Goal: Transaction & Acquisition: Purchase product/service

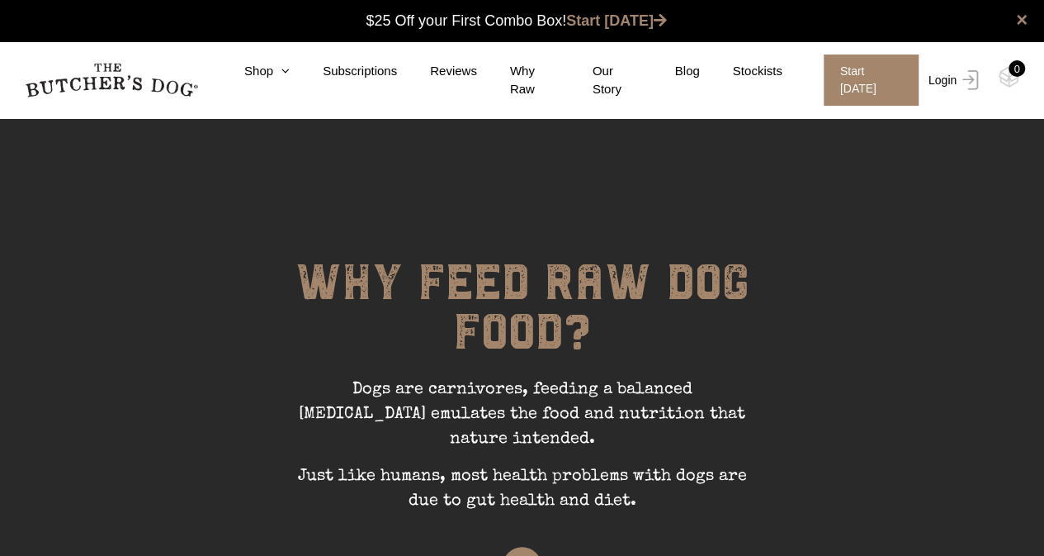
click at [936, 83] on link "Login" at bounding box center [952, 79] width 54 height 51
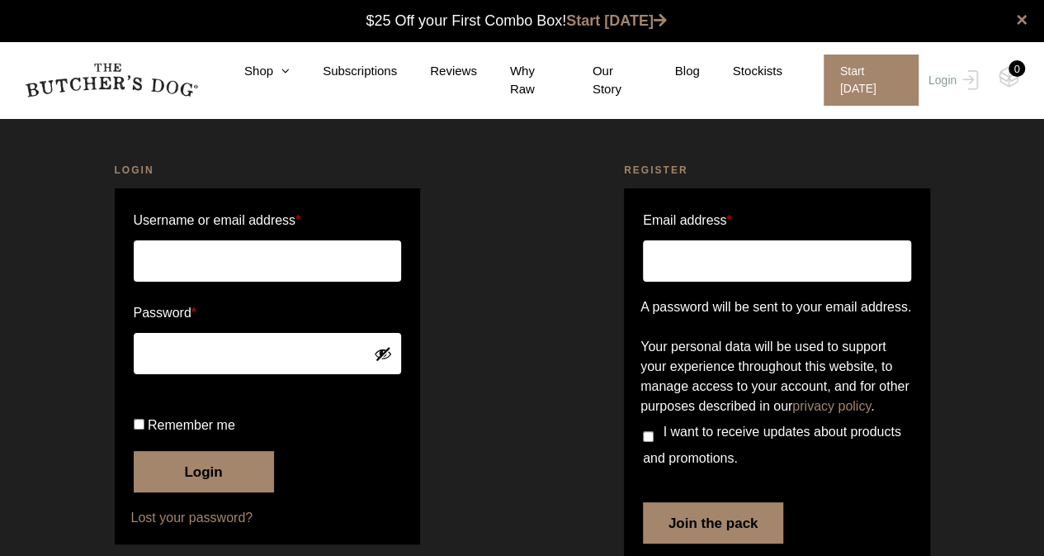
click at [196, 270] on input "Username or email address *" at bounding box center [268, 260] width 268 height 41
type input "s.einfel@bigpond.net.au"
click at [213, 492] on button "Login" at bounding box center [204, 471] width 140 height 41
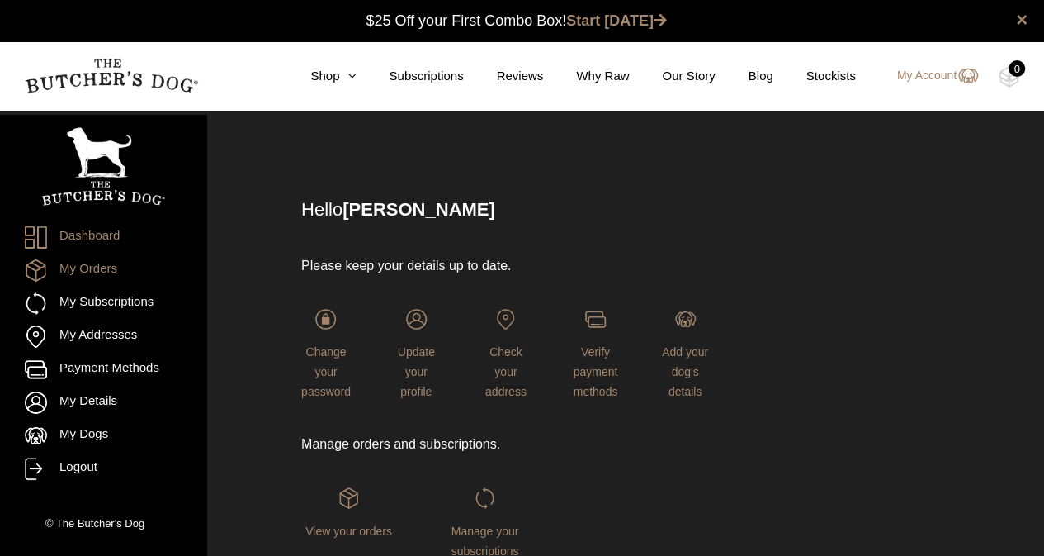
click at [119, 266] on link "My Orders" at bounding box center [103, 270] width 157 height 22
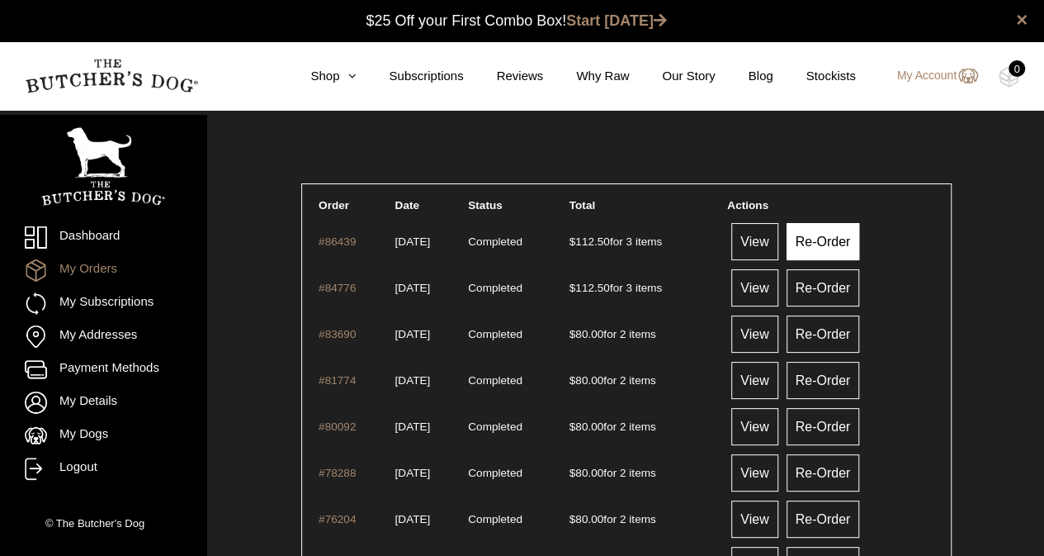
click at [825, 243] on link "Re-Order" at bounding box center [823, 241] width 73 height 37
click at [767, 245] on link "View" at bounding box center [754, 241] width 46 height 37
